Goal: Transaction & Acquisition: Purchase product/service

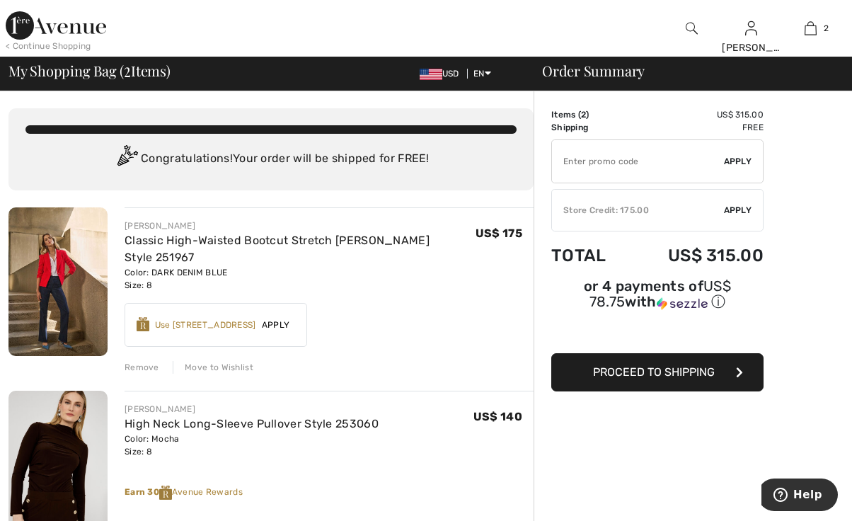
click at [659, 213] on div "Store Credit: 175.00" at bounding box center [638, 210] width 172 height 13
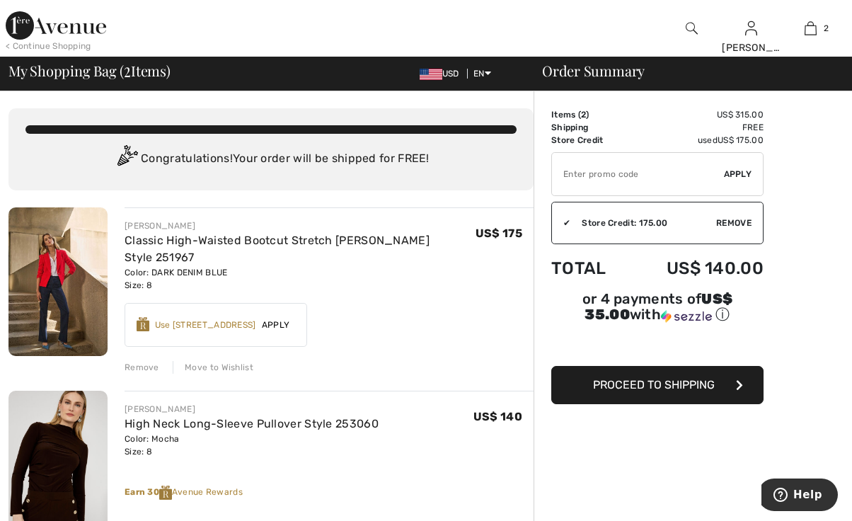
click at [639, 382] on span "Proceed to Shipping" at bounding box center [654, 384] width 122 height 13
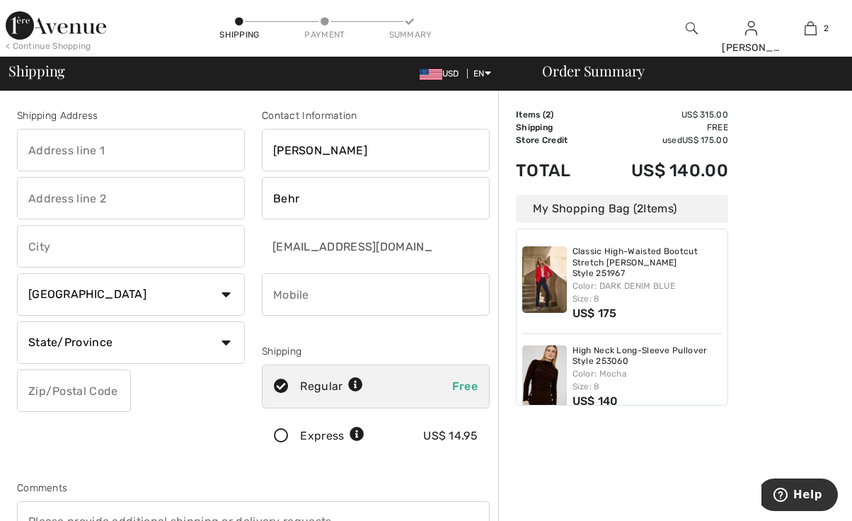
click at [90, 150] on input "text" at bounding box center [131, 150] width 228 height 42
type input "[STREET_ADDRESS][PERSON_NAME]"
type input "Anchorage"
select select "US"
select select "AK"
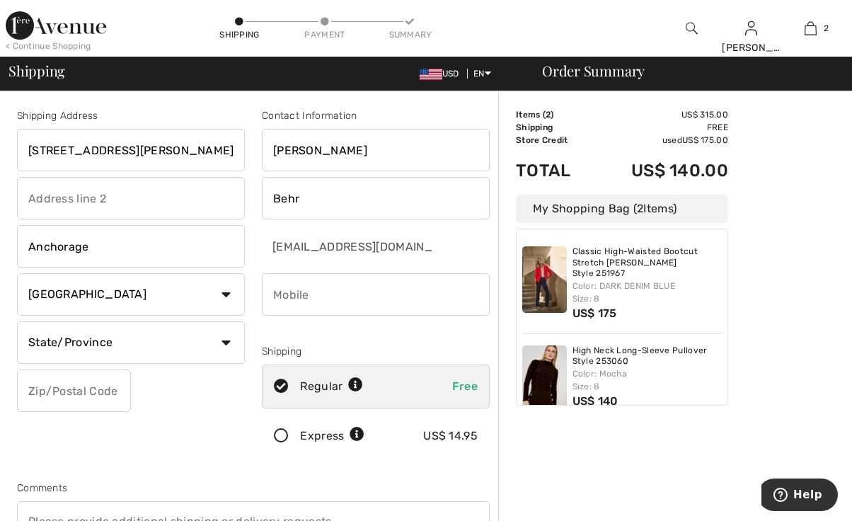
type input "99515"
type input "9075224411"
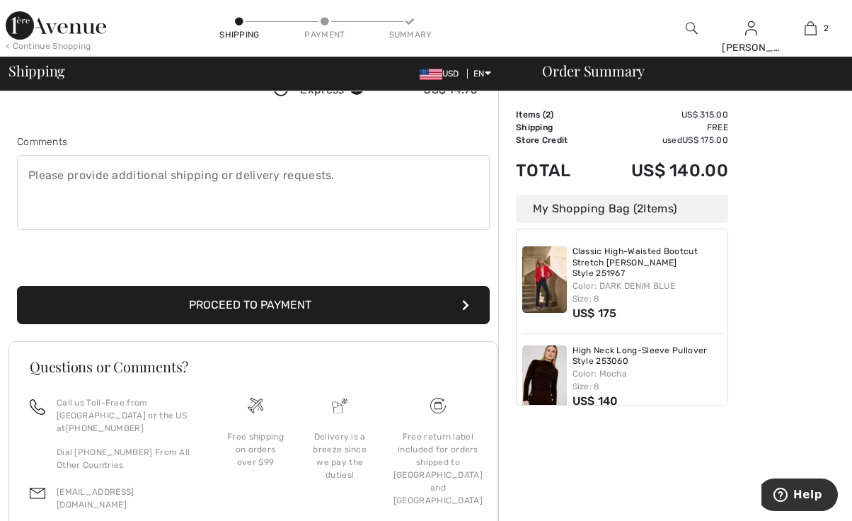
scroll to position [413, 0]
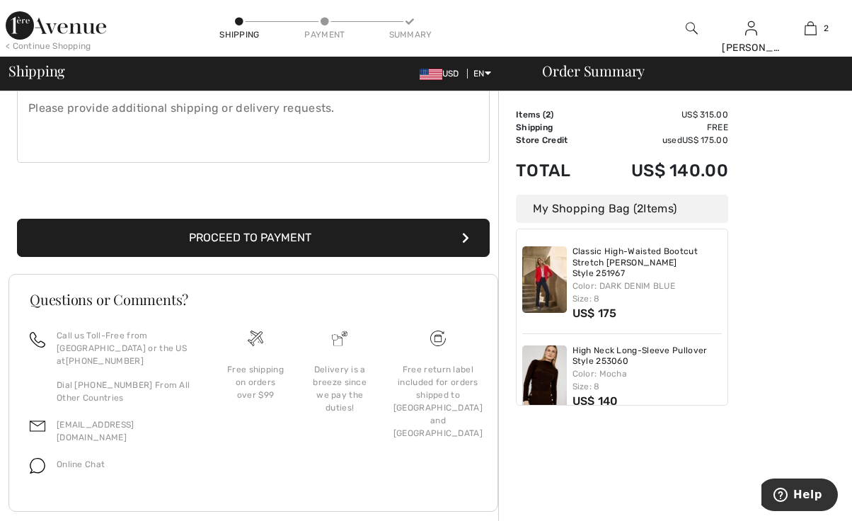
click at [330, 239] on button "Proceed to Payment" at bounding box center [253, 238] width 472 height 38
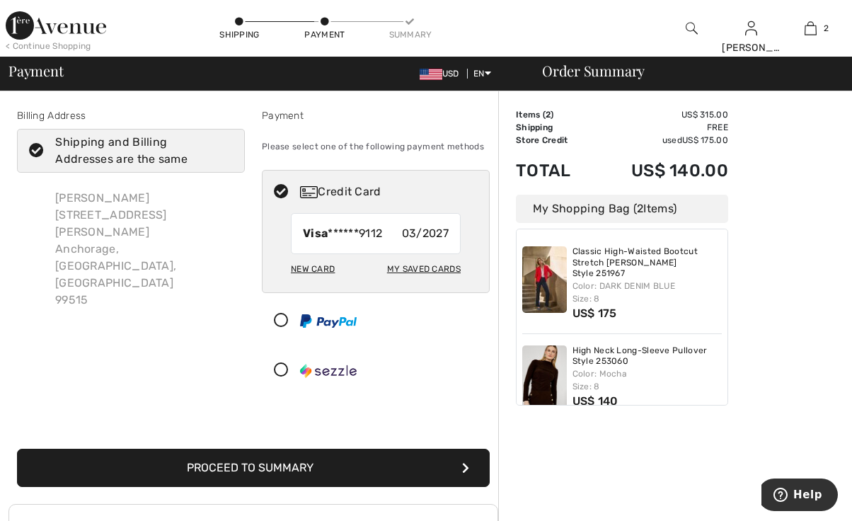
click at [286, 473] on button "Proceed to Summary" at bounding box center [253, 467] width 472 height 38
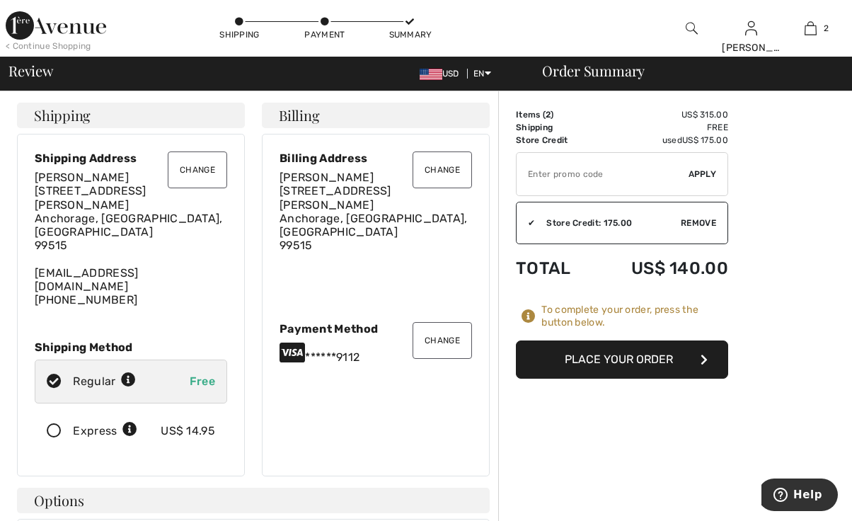
click at [438, 326] on button "Change" at bounding box center [441, 340] width 59 height 37
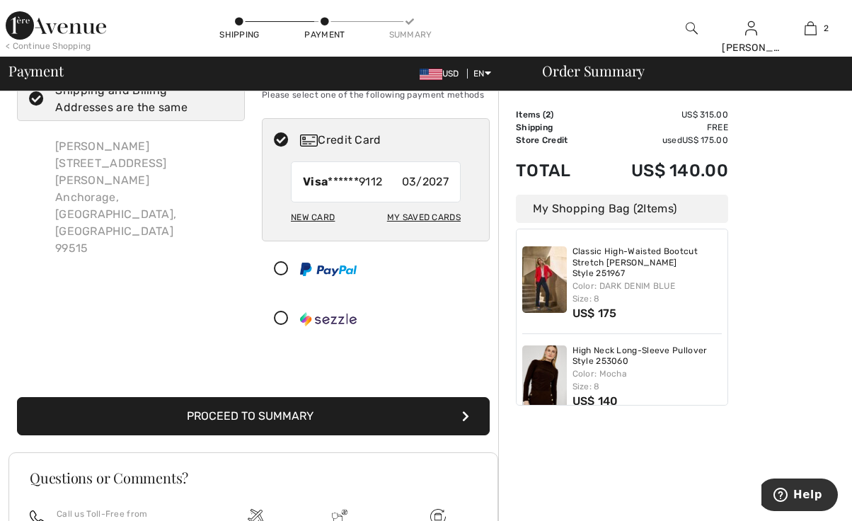
click at [308, 216] on div "New Card" at bounding box center [313, 217] width 44 height 24
radio input "true"
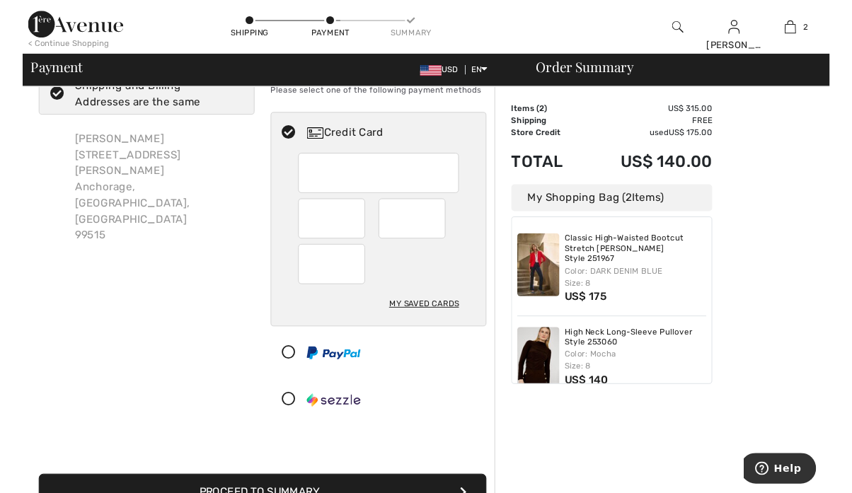
scroll to position [178, 0]
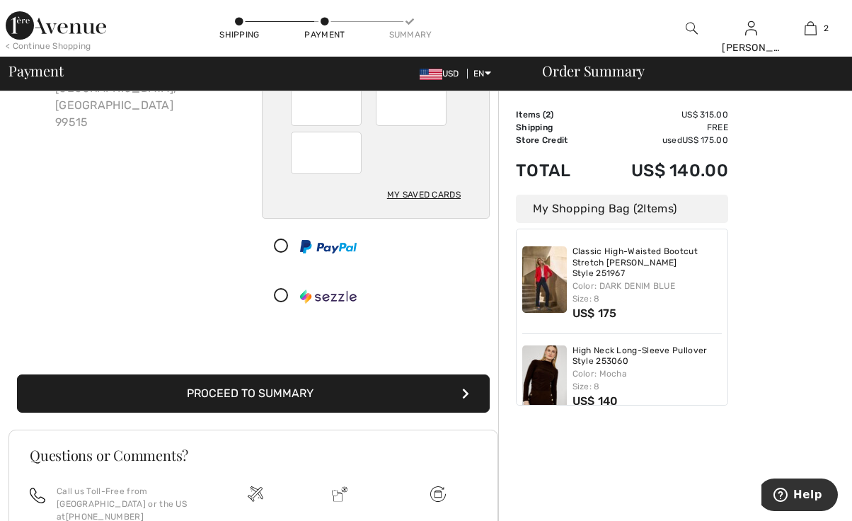
click at [281, 391] on button "Proceed to Summary" at bounding box center [253, 393] width 472 height 38
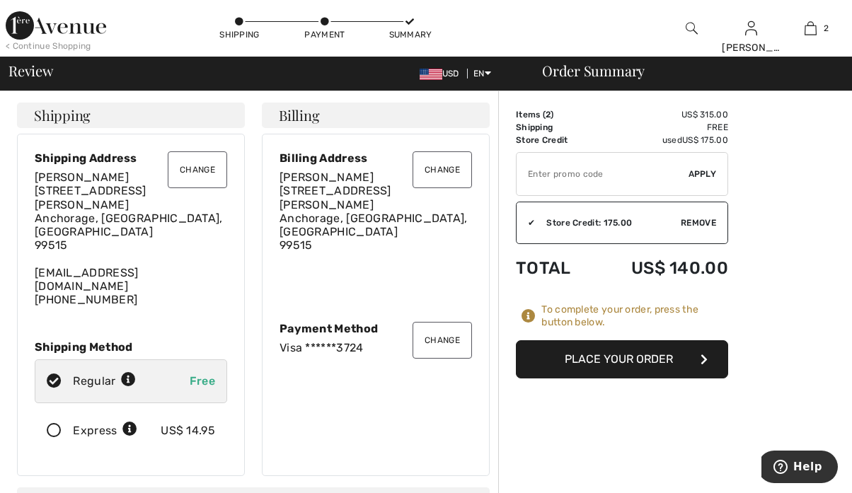
click at [618, 357] on button "Place Your Order" at bounding box center [622, 359] width 212 height 38
